Goal: Task Accomplishment & Management: Use online tool/utility

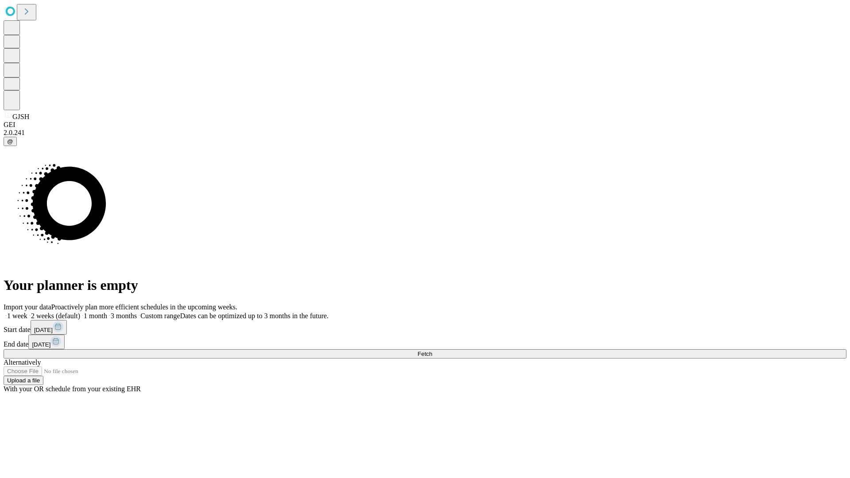
click at [432, 351] on span "Fetch" at bounding box center [424, 354] width 15 height 7
